Goal: Information Seeking & Learning: Learn about a topic

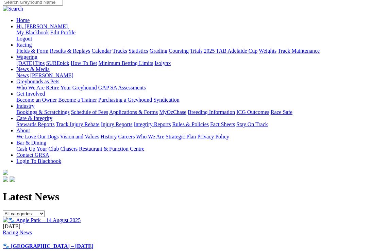
scroll to position [75, 2]
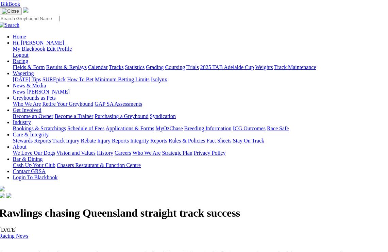
scroll to position [0, 3]
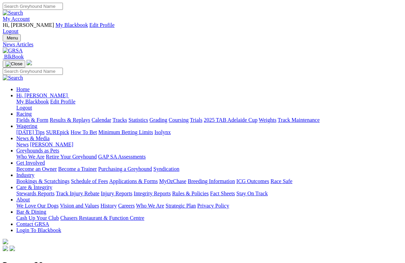
scroll to position [2, 0]
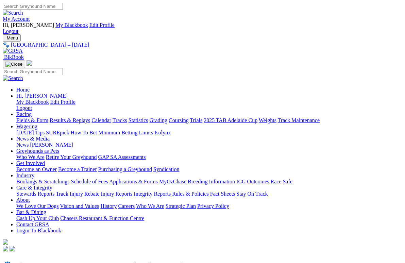
click at [32, 111] on link "Racing" at bounding box center [23, 114] width 15 height 6
click at [87, 117] on link "Results & Replays" at bounding box center [70, 120] width 40 height 6
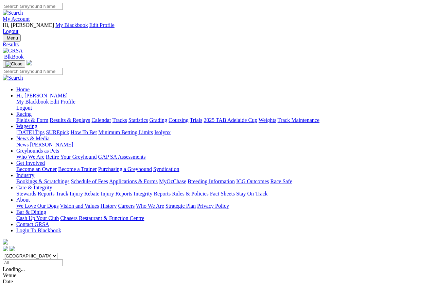
scroll to position [5, 0]
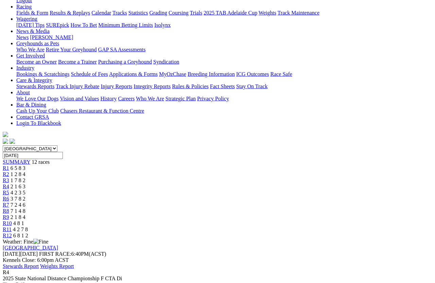
scroll to position [107, 0]
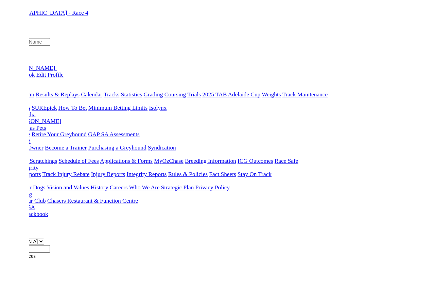
scroll to position [125, 0]
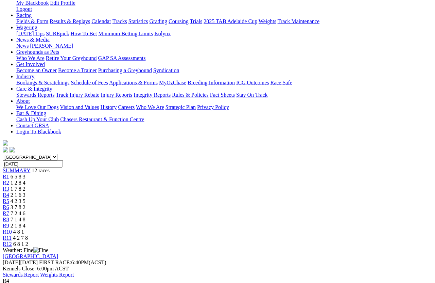
scroll to position [97, 0]
